Goal: Check status: Check status

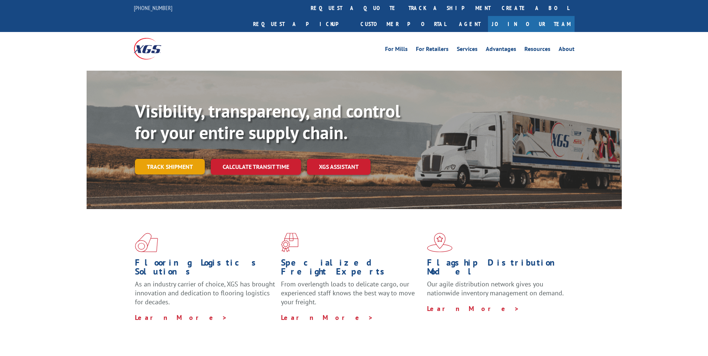
click at [181, 159] on link "Track shipment" at bounding box center [170, 167] width 70 height 16
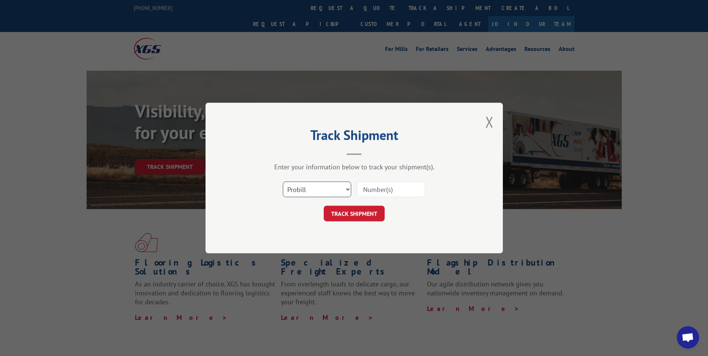
click at [286, 190] on select "Select category... Probill BOL PO" at bounding box center [317, 189] width 68 height 16
select select "po"
click at [283, 181] on select "Select category... Probill BOL PO" at bounding box center [317, 189] width 68 height 16
click at [373, 189] on input at bounding box center [391, 189] width 68 height 16
type input "KAN0003172"
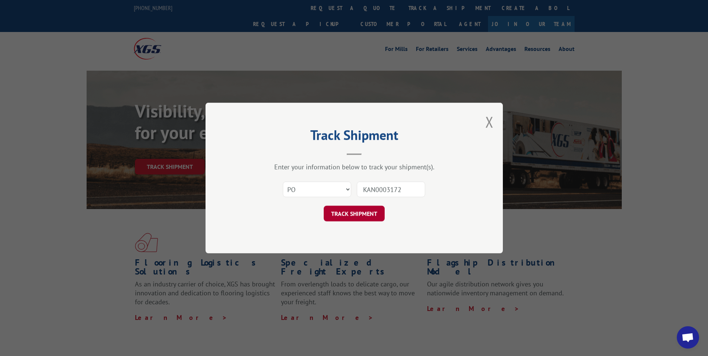
click at [366, 211] on button "TRACK SHIPMENT" at bounding box center [354, 213] width 61 height 16
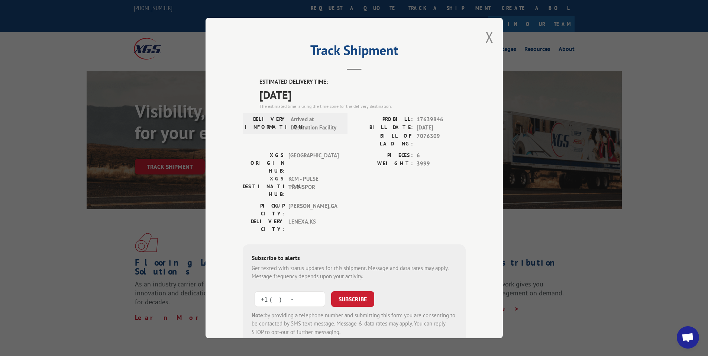
click at [261, 291] on input "+1 (___) ___-____" at bounding box center [289, 299] width 71 height 16
type input "+1 (913) 208-2337"
click at [344, 291] on button "SUBSCRIBE" at bounding box center [352, 299] width 43 height 16
click at [485, 36] on button "Close modal" at bounding box center [489, 37] width 8 height 20
